Goal: Find specific page/section: Find specific page/section

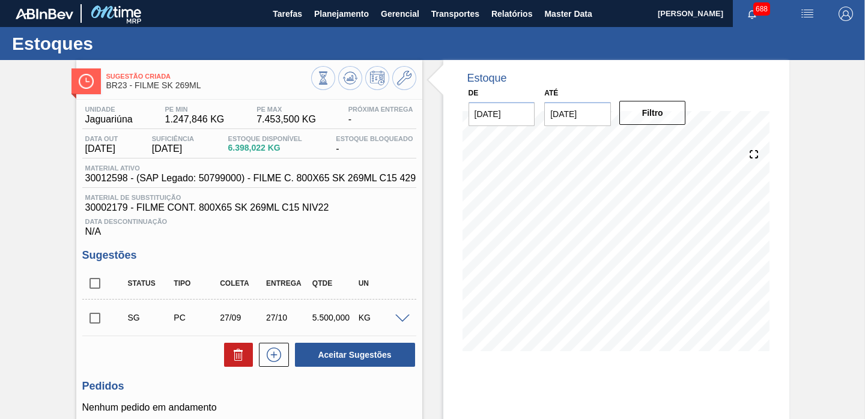
click at [356, 13] on span "Planejamento" at bounding box center [341, 14] width 55 height 14
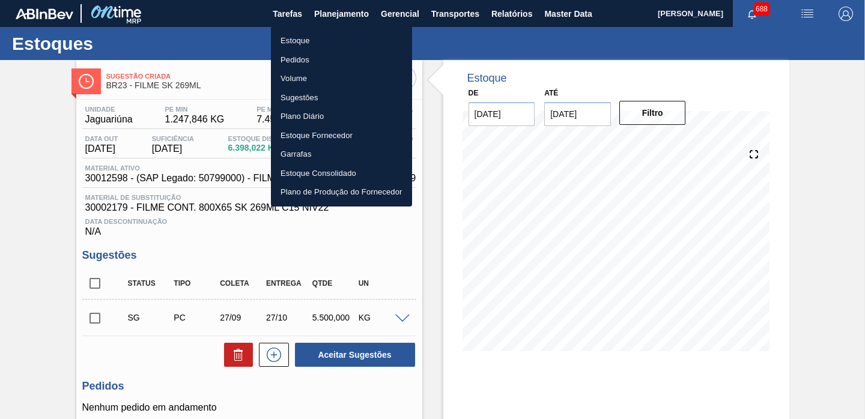
click at [317, 39] on li "Estoque" at bounding box center [341, 40] width 141 height 19
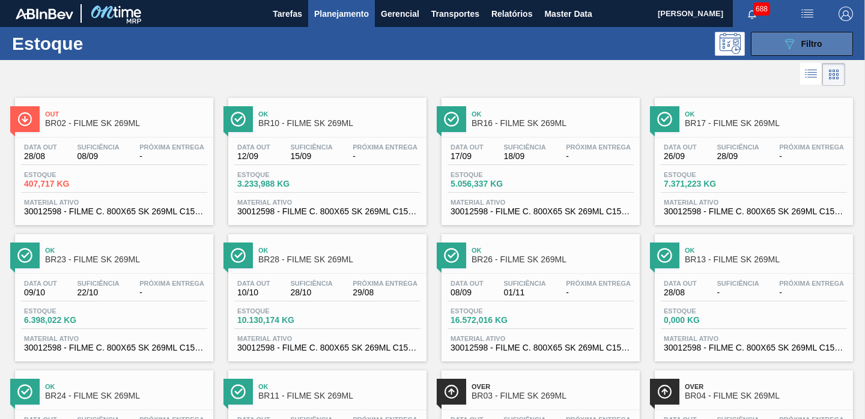
click at [782, 43] on icon "089F7B8B-B2A5-4AFE-B5C0-19BA573D28AC" at bounding box center [789, 44] width 14 height 14
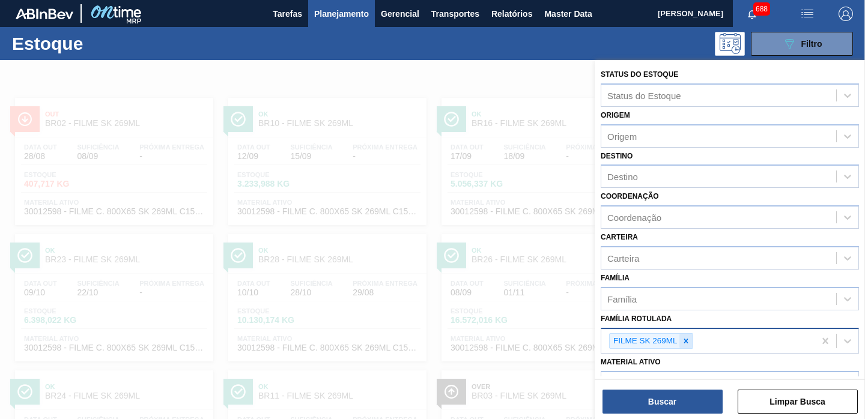
click at [685, 337] on icon at bounding box center [685, 341] width 8 height 8
paste Rotulada "FILME SK 269ML"
type Rotulada "FILME SK 269ML"
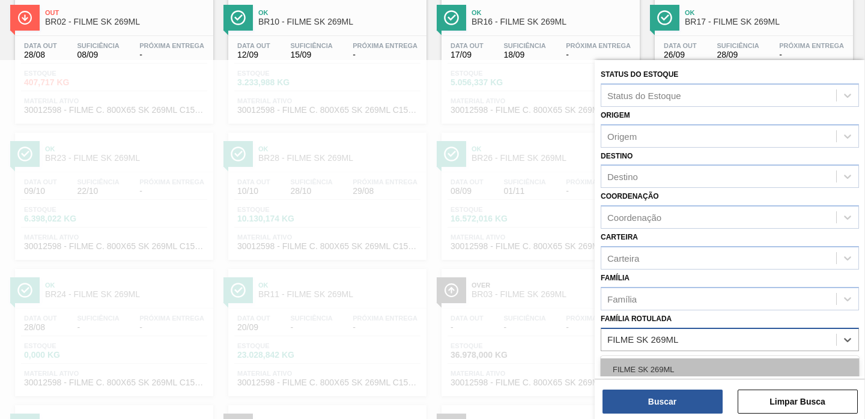
click at [664, 363] on div "FILME SK 269ML" at bounding box center [729, 369] width 258 height 22
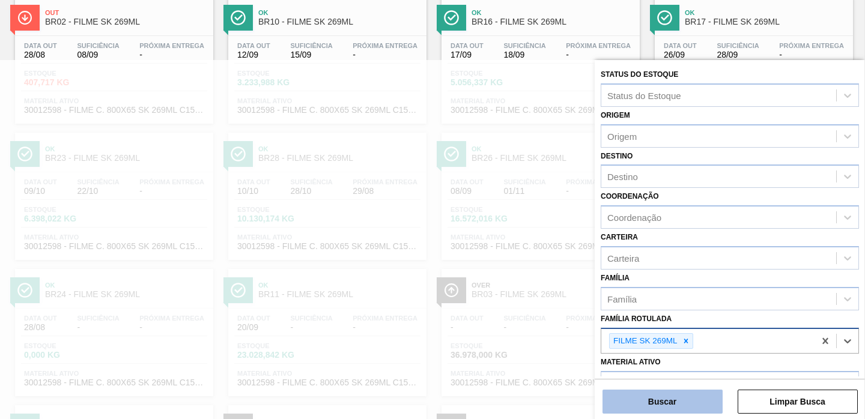
click at [670, 397] on button "Buscar" at bounding box center [662, 402] width 120 height 24
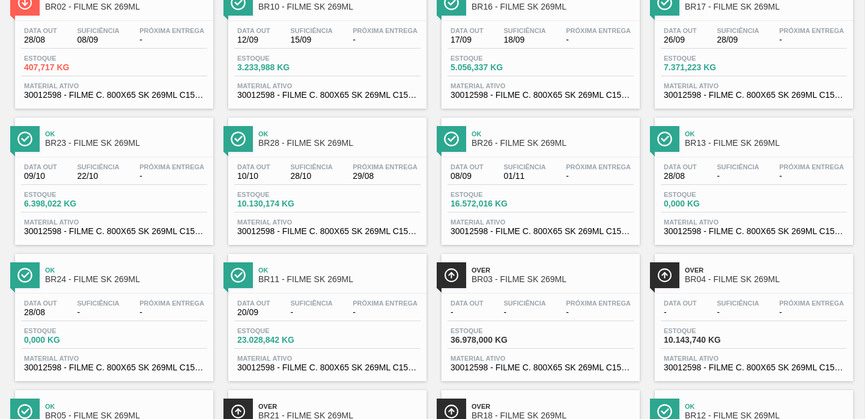
scroll to position [65, 0]
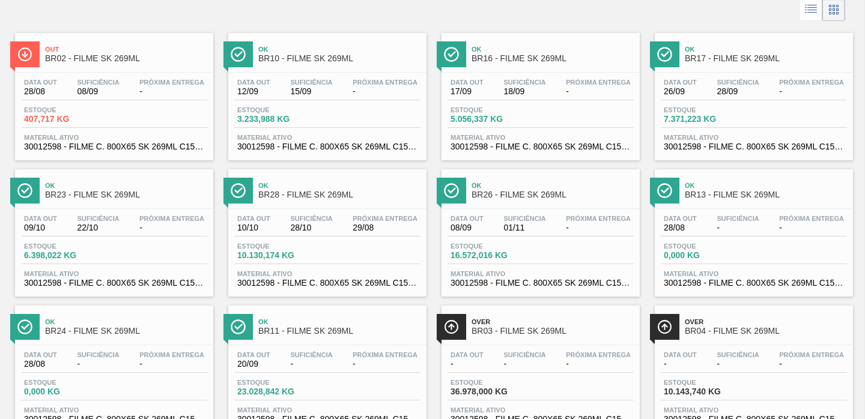
click at [718, 55] on span "BR17 - FILME SK 269ML" at bounding box center [765, 58] width 162 height 9
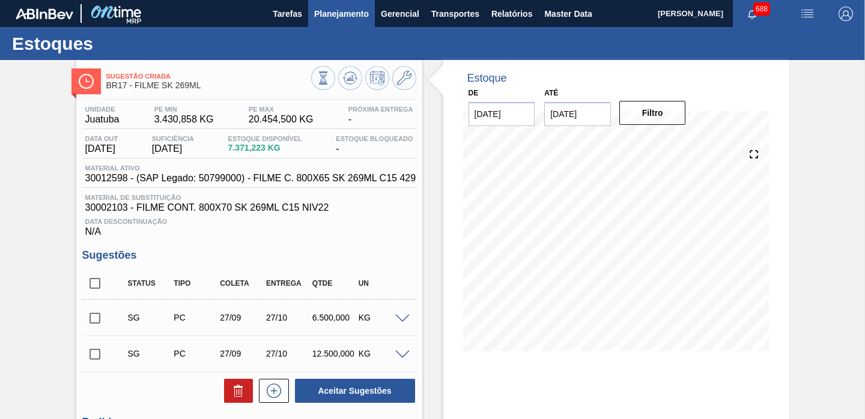
click at [343, 20] on button "Planejamento" at bounding box center [341, 13] width 67 height 27
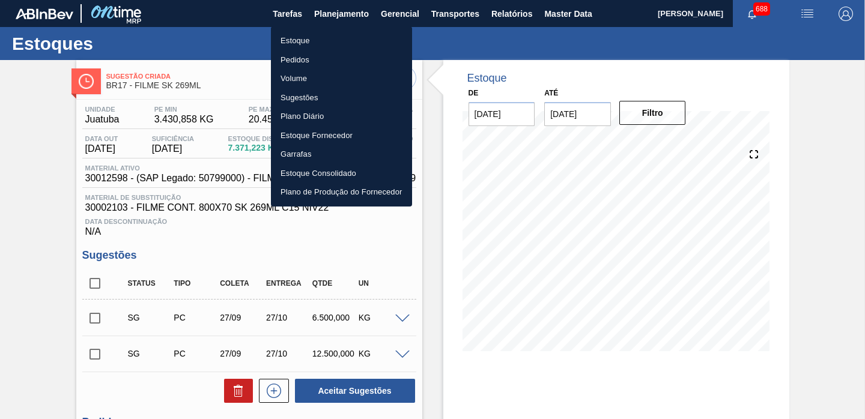
click at [333, 44] on li "Estoque" at bounding box center [341, 40] width 141 height 19
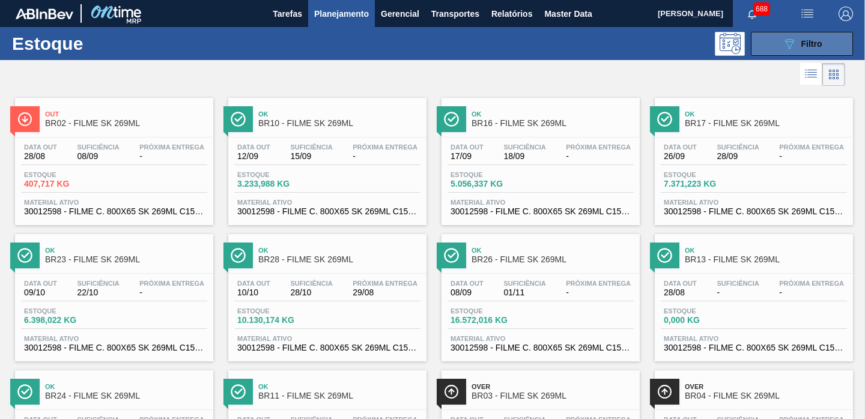
click at [791, 52] on button "089F7B8B-B2A5-4AFE-B5C0-19BA573D28AC Filtro" at bounding box center [802, 44] width 102 height 24
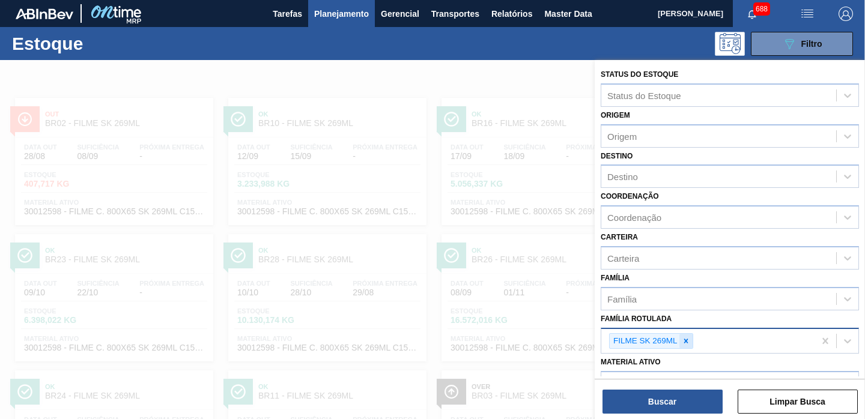
click at [685, 339] on icon at bounding box center [685, 341] width 8 height 8
paste Rotulada "FILME BC 269ML"
type Rotulada "FILME BC 269ML"
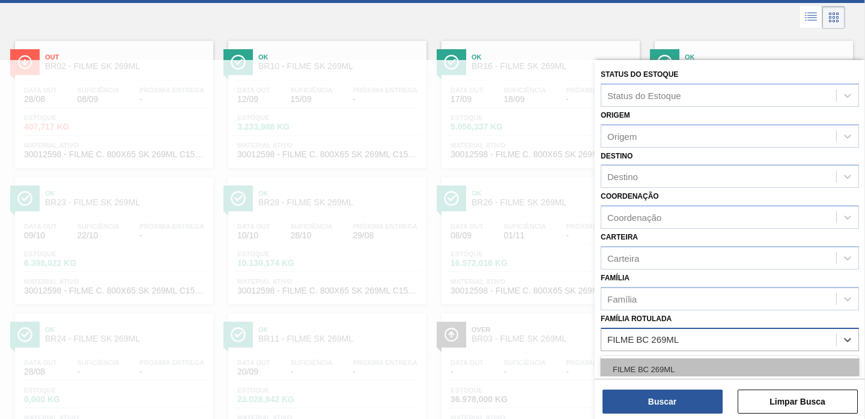
click at [680, 370] on div "FILME BC 269ML" at bounding box center [729, 369] width 258 height 22
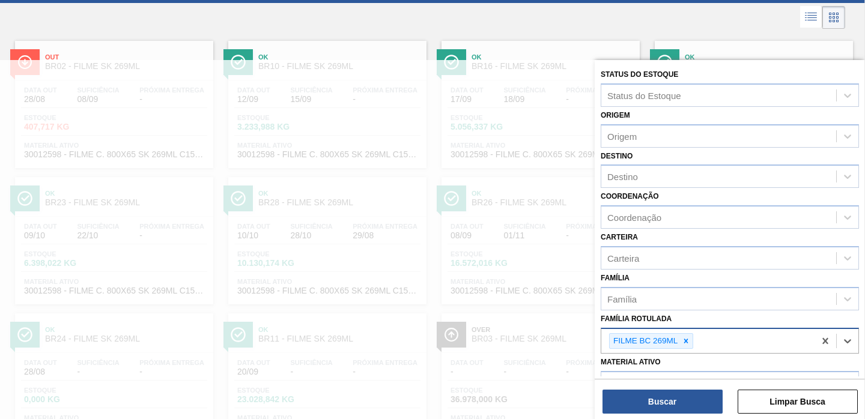
click at [665, 414] on div "Status do Estoque Status do Estoque Origem Origem Destino Destino Coordenação C…" at bounding box center [729, 240] width 270 height 361
click at [656, 401] on button "Buscar" at bounding box center [662, 402] width 120 height 24
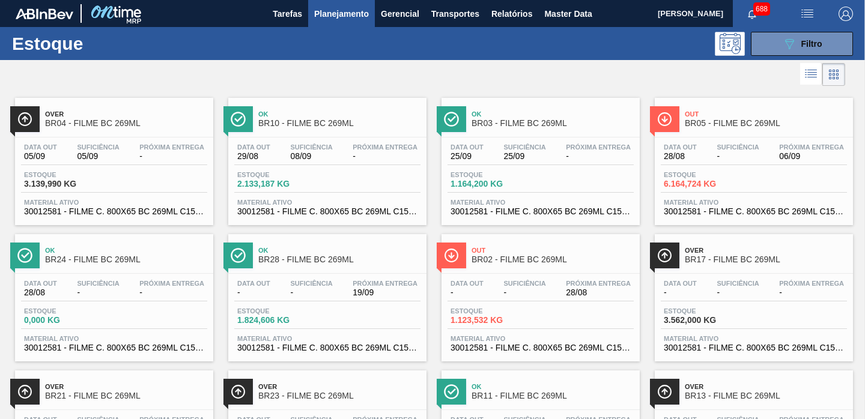
click at [510, 119] on span "BR03 - FILME BC 269ML" at bounding box center [552, 123] width 162 height 9
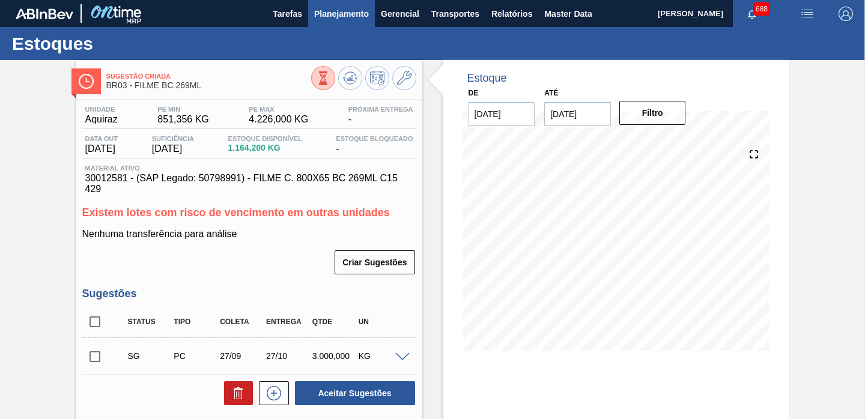
click at [335, 11] on span "Planejamento" at bounding box center [341, 14] width 55 height 14
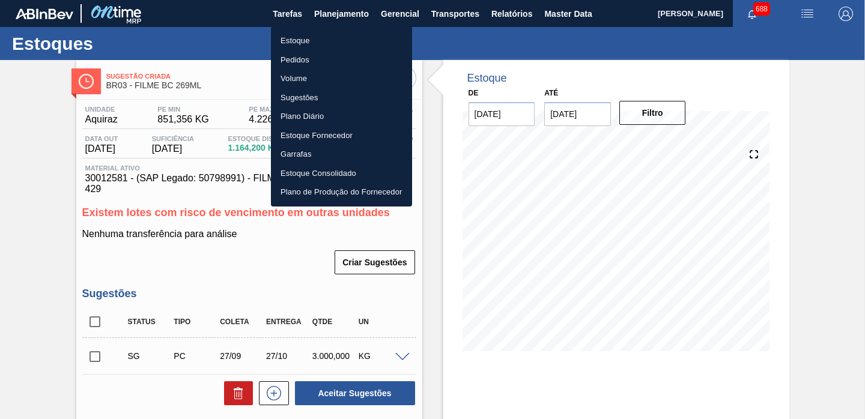
click at [325, 46] on li "Estoque" at bounding box center [341, 40] width 141 height 19
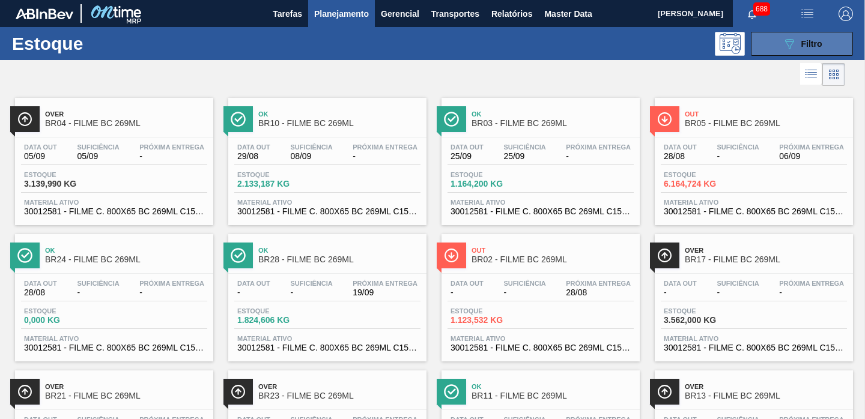
click at [766, 46] on button "089F7B8B-B2A5-4AFE-B5C0-19BA573D28AC Filtro" at bounding box center [802, 44] width 102 height 24
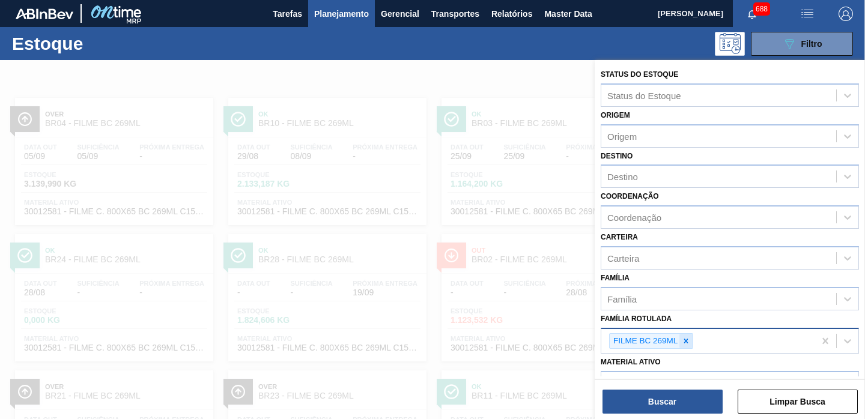
click at [686, 341] on icon at bounding box center [685, 341] width 8 height 8
paste Rotulada "FILME BC 473ML"
type Rotulada "FILME BC 473ML"
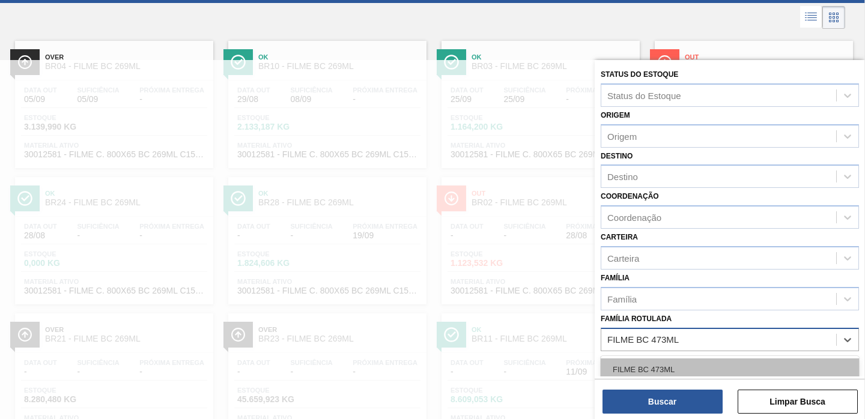
click at [672, 368] on div "FILME BC 473ML" at bounding box center [729, 369] width 258 height 22
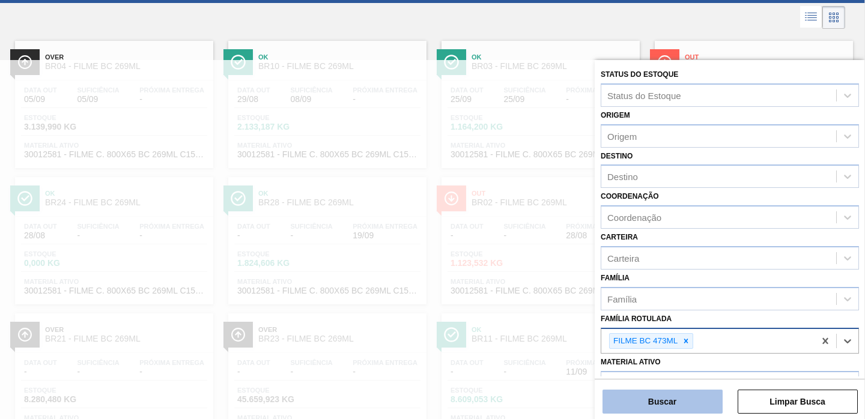
click at [651, 404] on button "Buscar" at bounding box center [662, 402] width 120 height 24
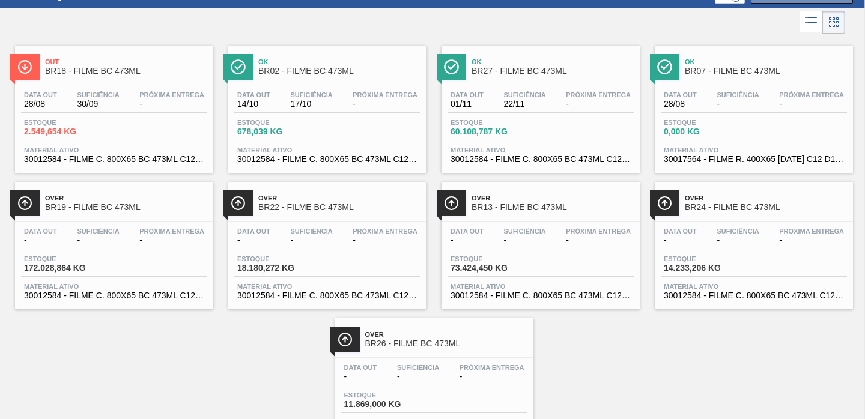
scroll to position [53, 0]
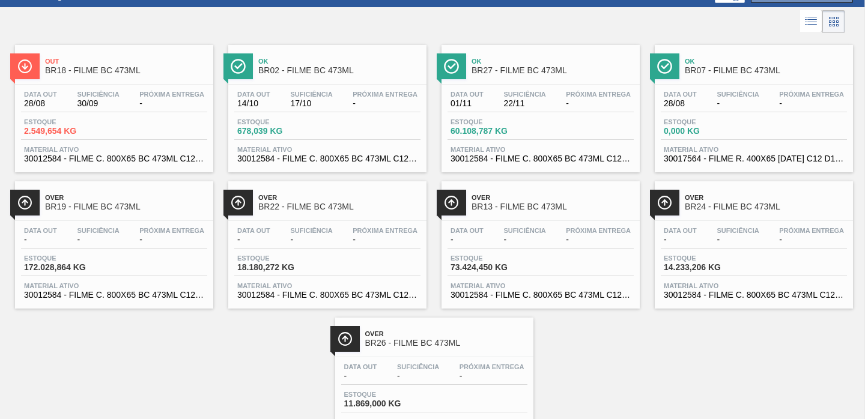
click at [518, 68] on span "BR27 - FILME BC 473ML" at bounding box center [552, 70] width 162 height 9
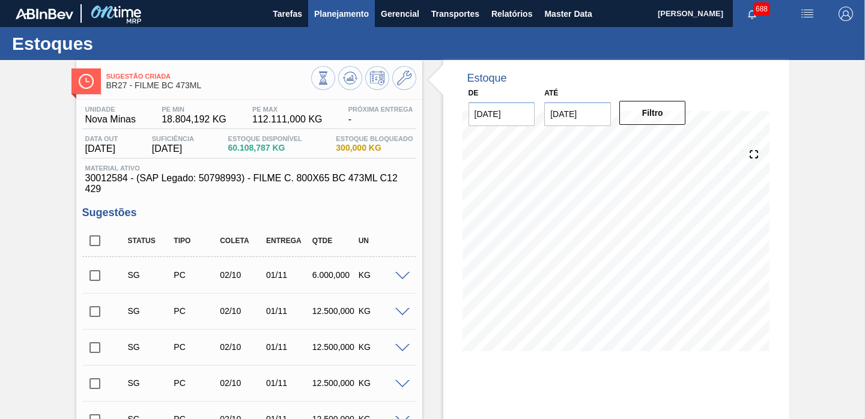
click at [352, 14] on span "Planejamento" at bounding box center [341, 14] width 55 height 14
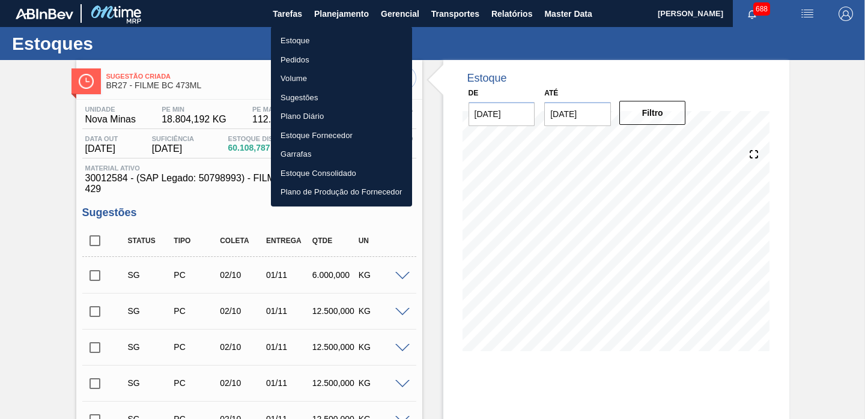
click at [326, 37] on li "Estoque" at bounding box center [341, 40] width 141 height 19
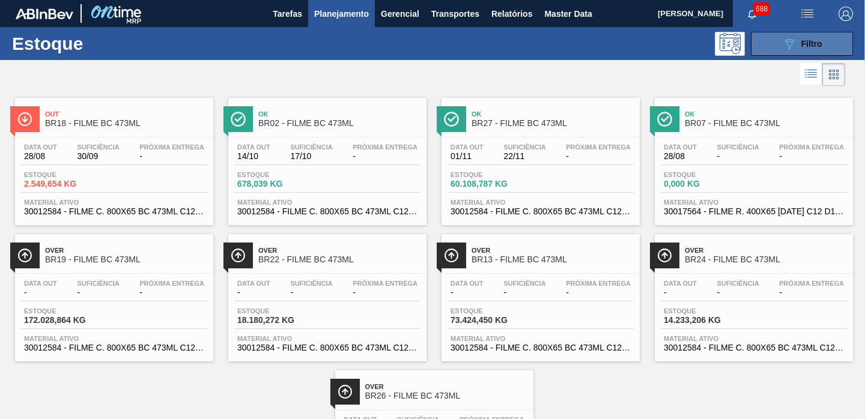
click at [770, 49] on button "089F7B8B-B2A5-4AFE-B5C0-19BA573D28AC Filtro" at bounding box center [802, 44] width 102 height 24
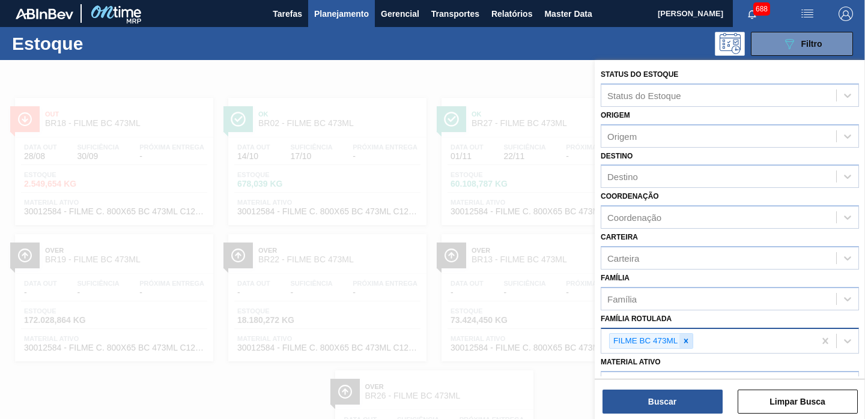
click at [684, 337] on icon at bounding box center [685, 341] width 8 height 8
paste Rotulada "FILME BC 473ML"
type Rotulada "FILME BC 473ML"
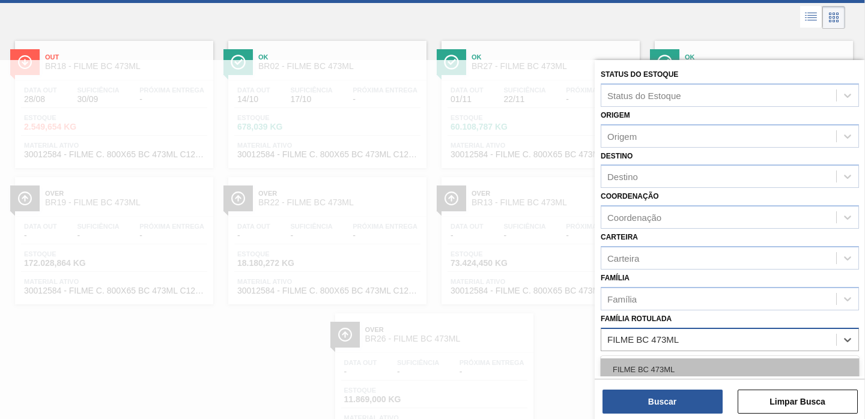
click at [662, 367] on div "FILME BC 473ML" at bounding box center [729, 369] width 258 height 22
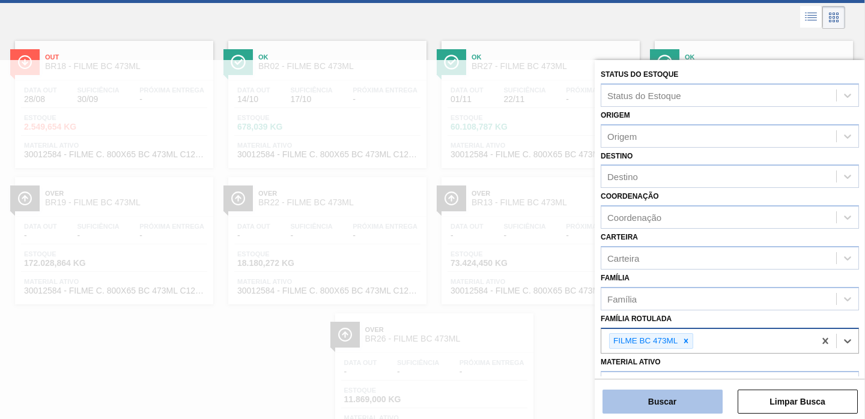
click at [650, 401] on button "Buscar" at bounding box center [662, 402] width 120 height 24
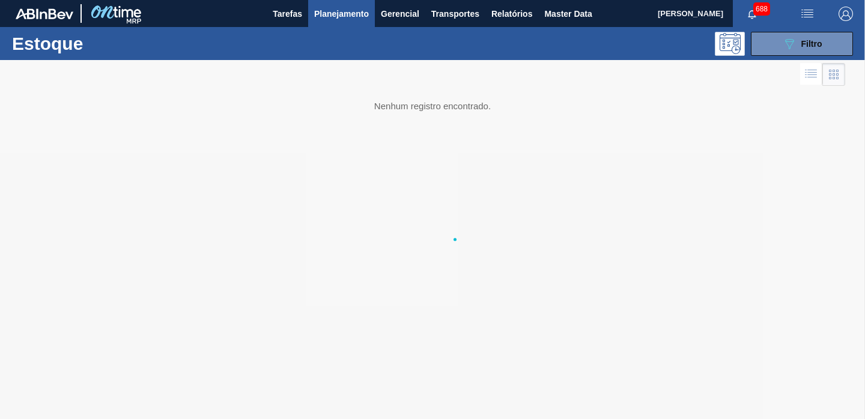
scroll to position [0, 0]
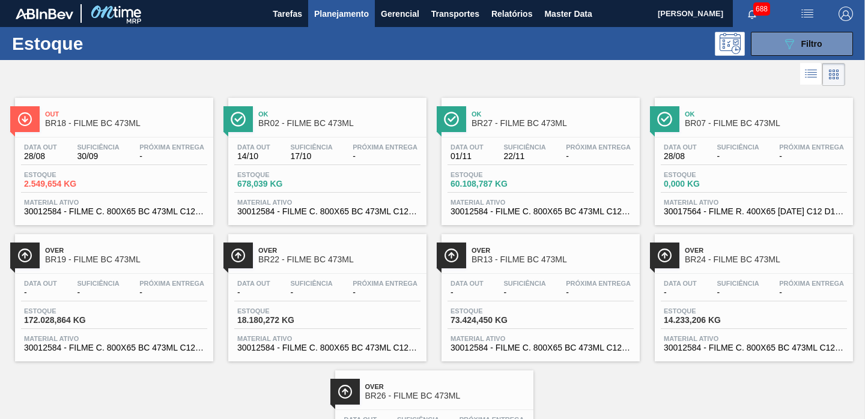
click at [109, 104] on div "Out BR18 - FILME BC 473ML" at bounding box center [114, 117] width 198 height 27
